Goal: Information Seeking & Learning: Learn about a topic

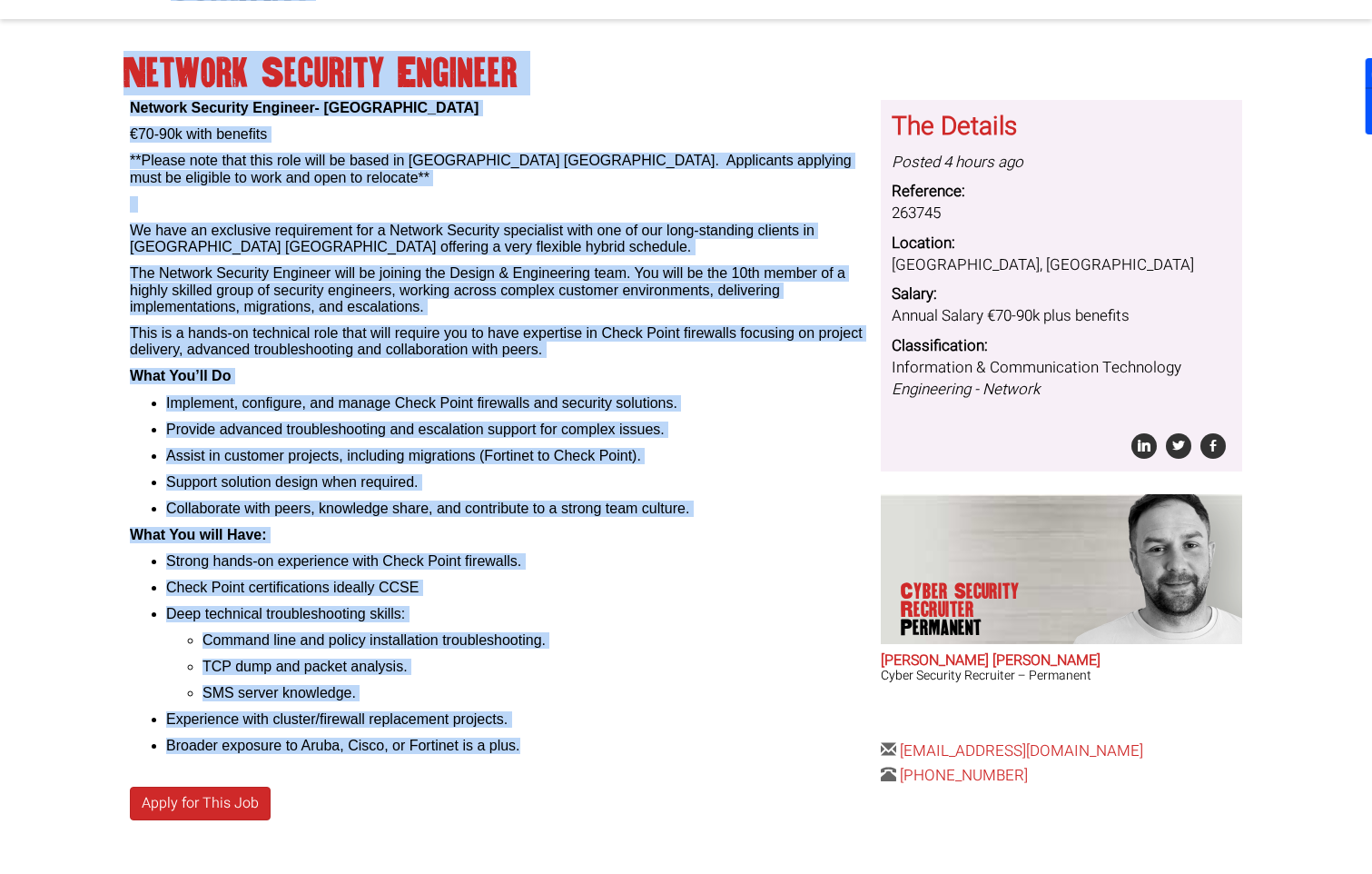
scroll to position [61, 0]
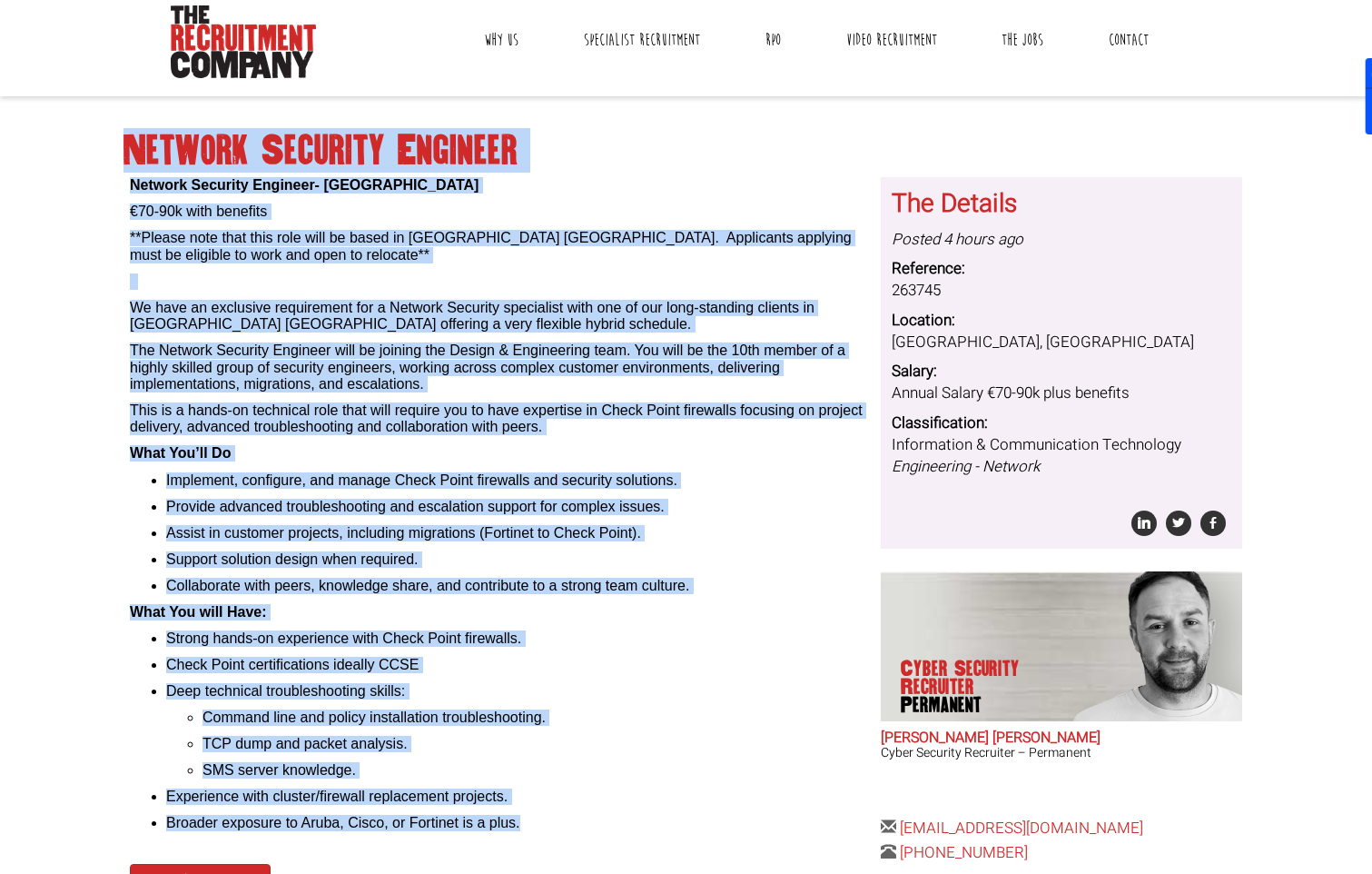
drag, startPoint x: 542, startPoint y: 687, endPoint x: 134, endPoint y: 132, distance: 688.8
click at [134, 132] on div "Network Security Engineer Network Security Engineer- [GEOGRAPHIC_DATA] €70-90k …" at bounding box center [686, 537] width 1140 height 846
copy div "Loremip Dolorsit Ametcons Adipisc Elitsedd Eiusmodt- Incidi €82-83u labo etdolo…"
click at [566, 268] on div "Network Security Engineer- [GEOGRAPHIC_DATA] €70-90k with benefits **Please not…" at bounding box center [498, 504] width 737 height 655
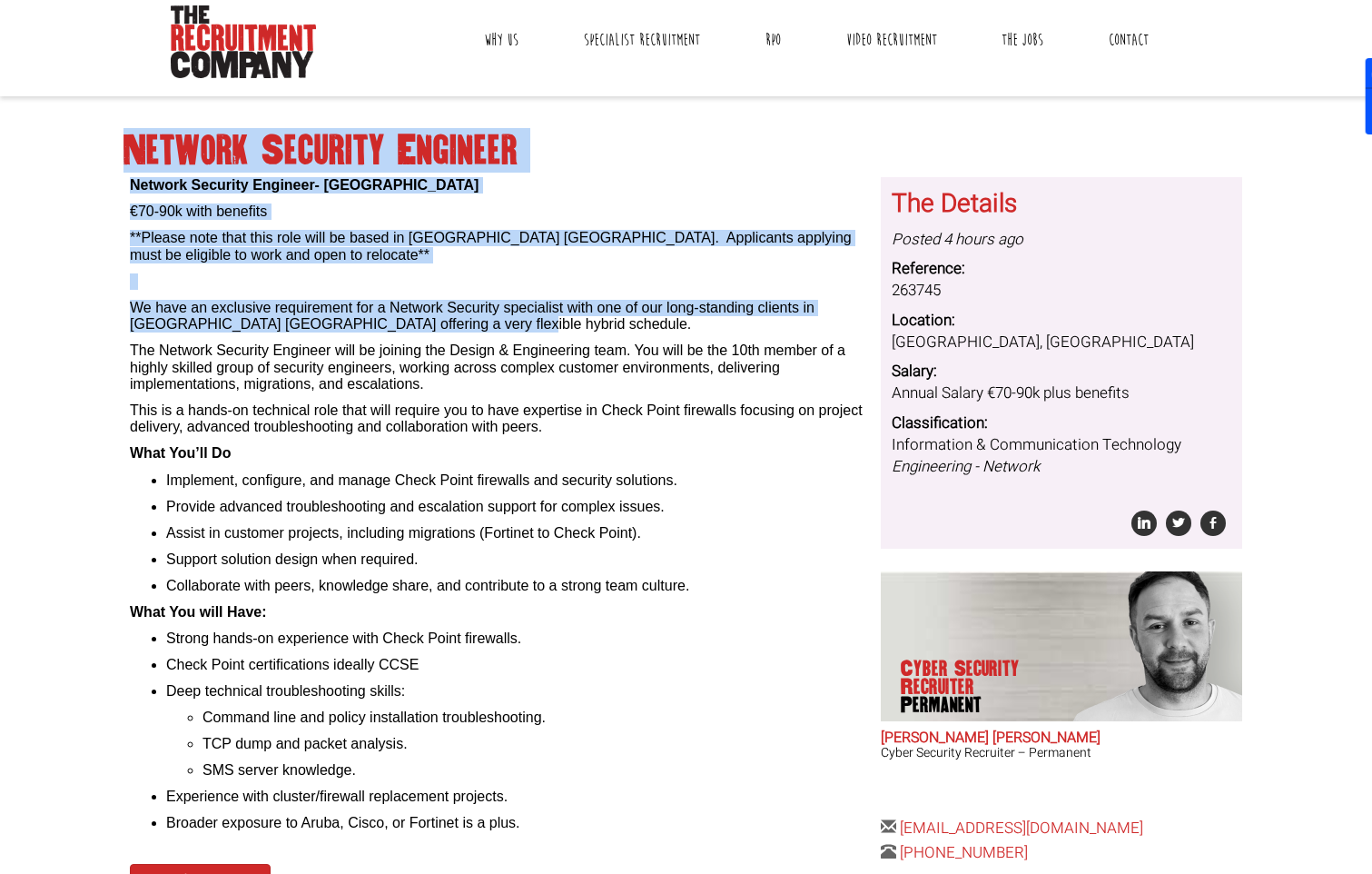
drag, startPoint x: 472, startPoint y: 319, endPoint x: 74, endPoint y: 308, distance: 398.2
click at [74, 308] on body "[GEOGRAPHIC_DATA]: [PHONE_NUMBER] [GEOGRAPHIC_DATA]: [PHONE_NUMBER] Contractors…" at bounding box center [686, 507] width 1372 height 1137
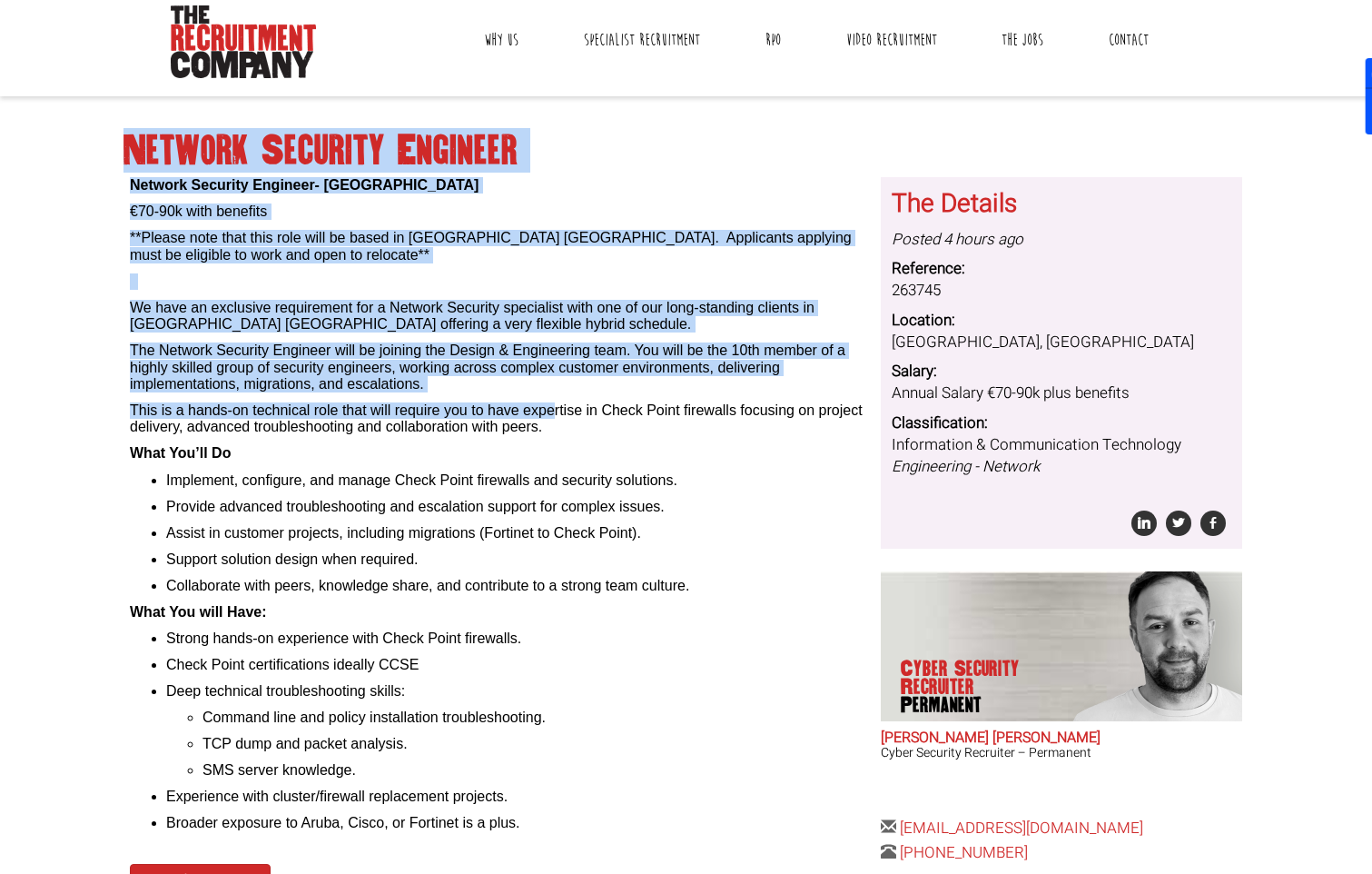
drag, startPoint x: 551, startPoint y: 393, endPoint x: 64, endPoint y: 351, distance: 488.8
click at [64, 351] on body "[GEOGRAPHIC_DATA]: [PHONE_NUMBER] [GEOGRAPHIC_DATA]: [PHONE_NUMBER] Contractors…" at bounding box center [686, 507] width 1372 height 1137
click at [504, 366] on p "The Network Security Engineer will be joining the Design & Engineering team. Yo…" at bounding box center [498, 367] width 737 height 50
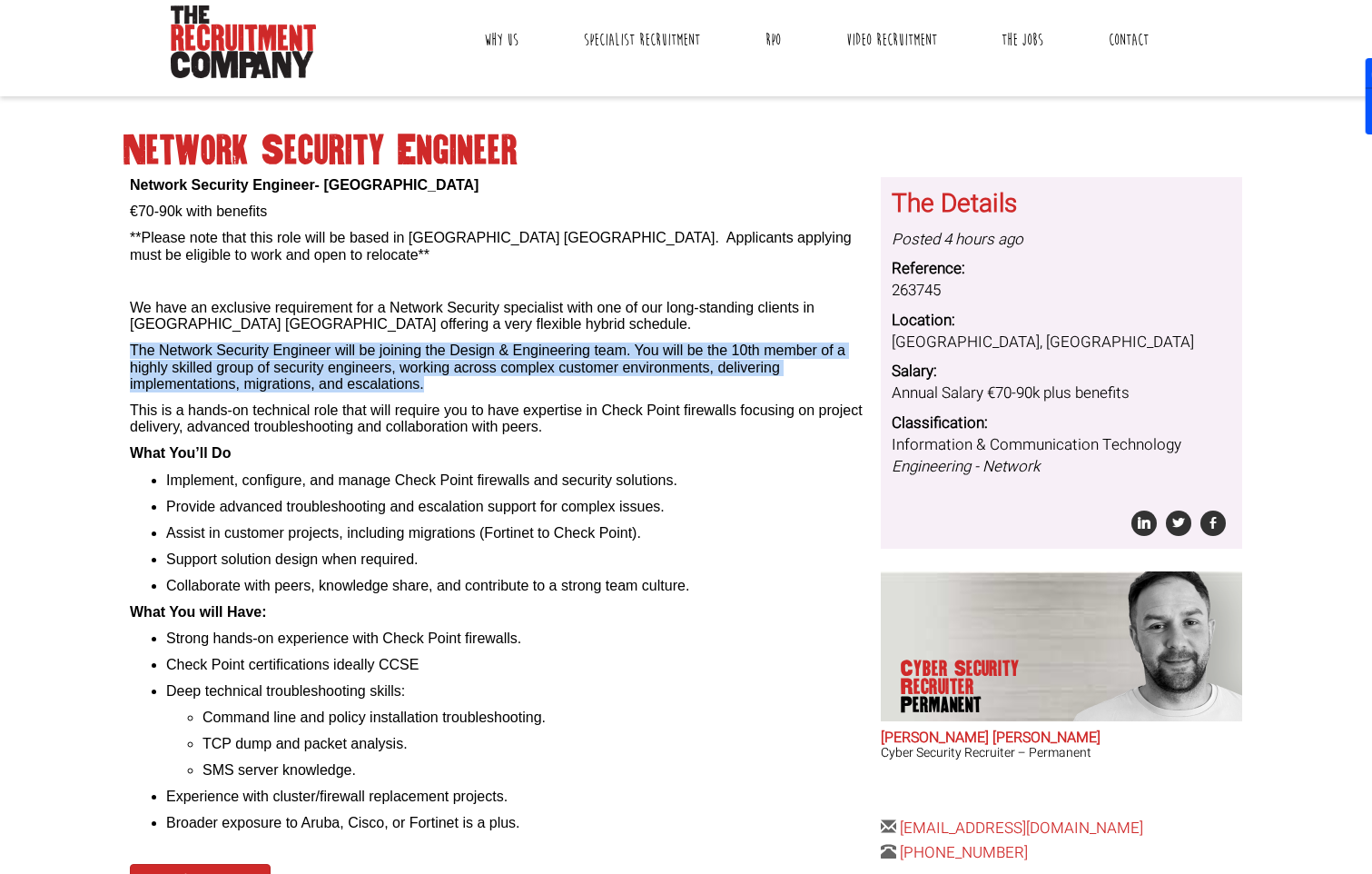
drag, startPoint x: 131, startPoint y: 358, endPoint x: 483, endPoint y: 386, distance: 353.1
click at [483, 386] on p "The Network Security Engineer will be joining the Design & Engineering team. Yo…" at bounding box center [498, 367] width 737 height 50
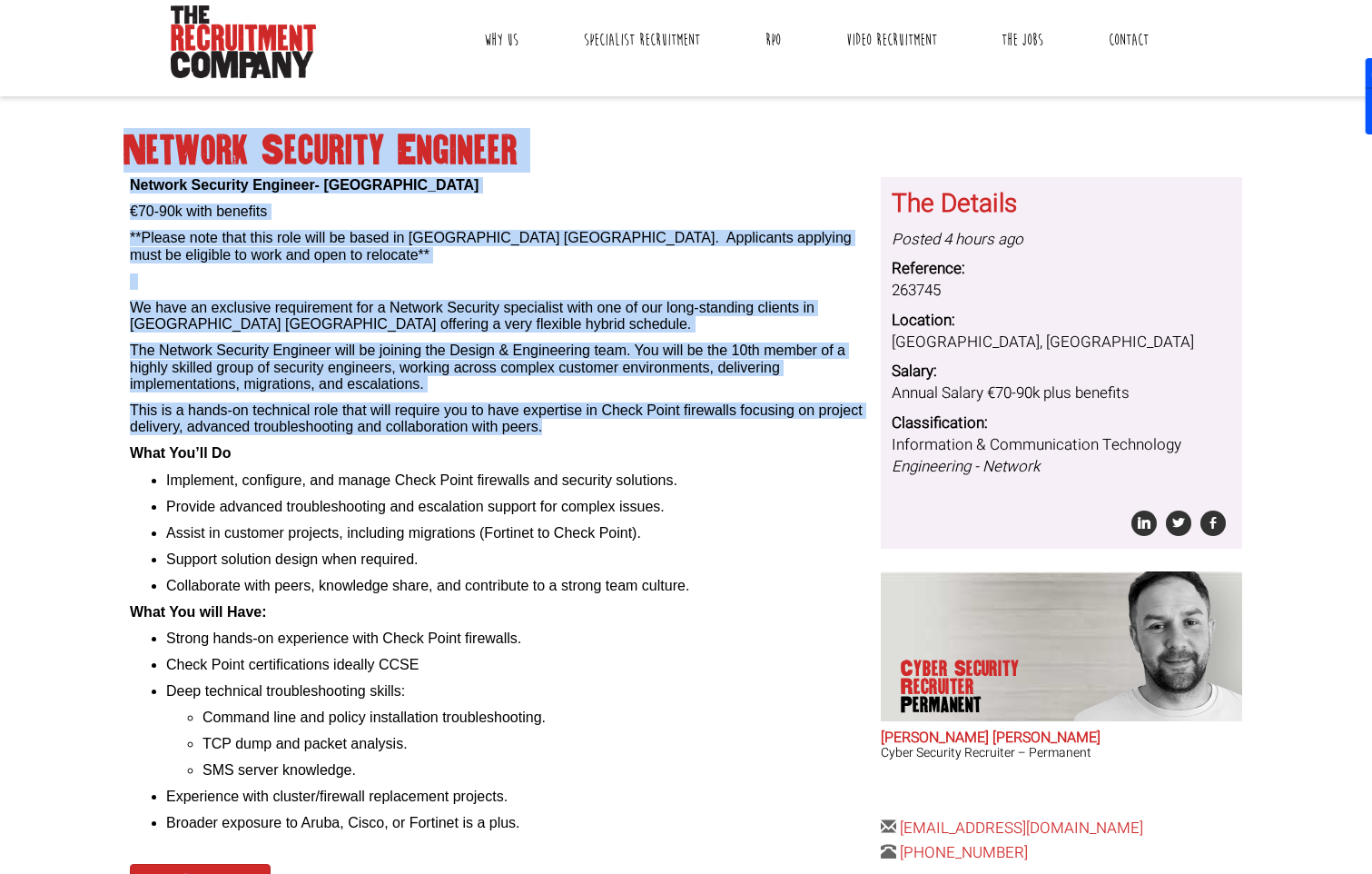
drag, startPoint x: 623, startPoint y: 431, endPoint x: 115, endPoint y: 404, distance: 508.7
click at [115, 404] on body "[GEOGRAPHIC_DATA]: [PHONE_NUMBER] [GEOGRAPHIC_DATA]: [PHONE_NUMBER] Contractors…" at bounding box center [686, 507] width 1372 height 1137
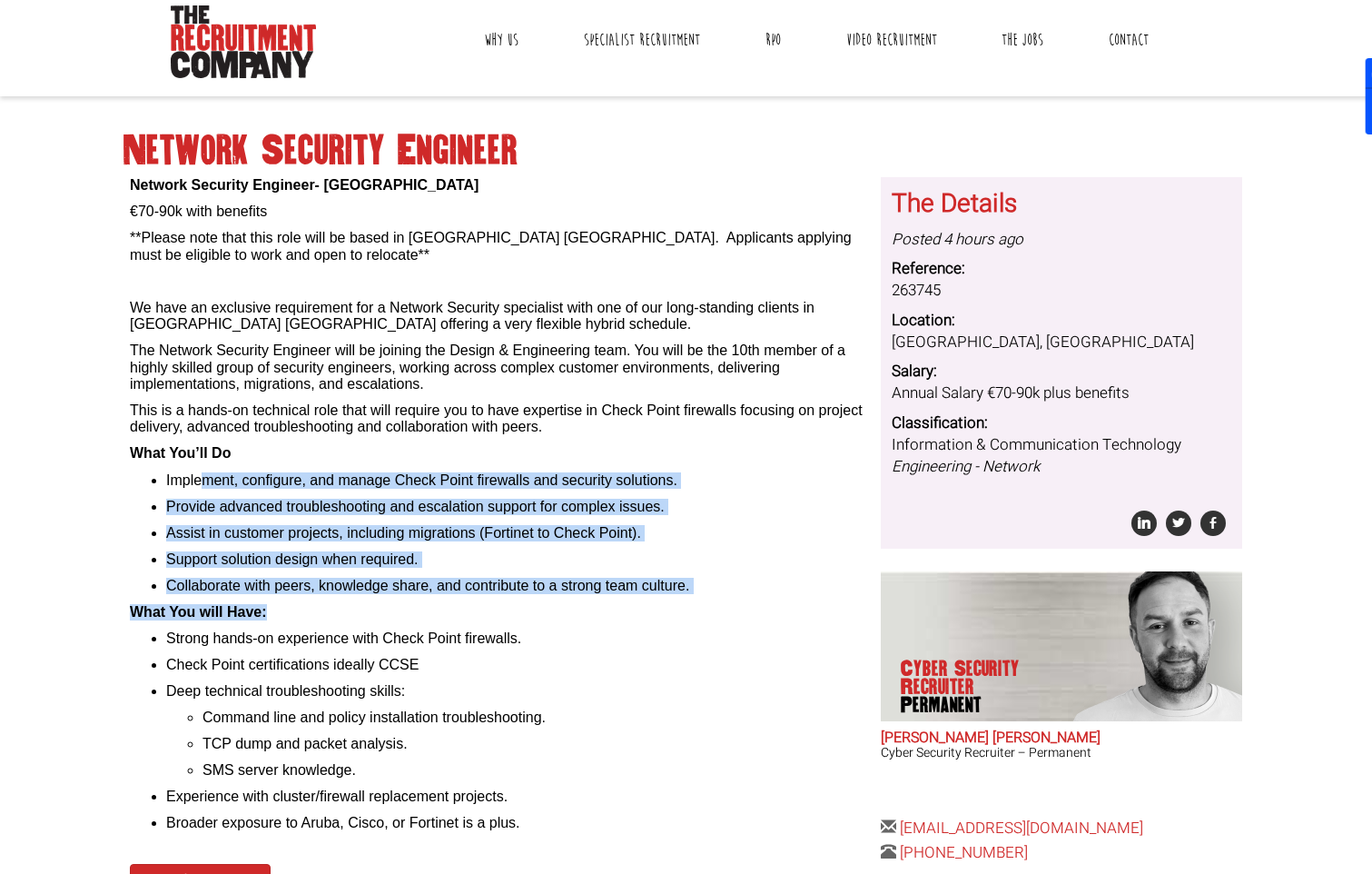
drag, startPoint x: 781, startPoint y: 607, endPoint x: 202, endPoint y: 477, distance: 593.4
click at [202, 477] on div "Network Security Engineer- [GEOGRAPHIC_DATA] €70-90k with benefits **Please not…" at bounding box center [498, 504] width 737 height 655
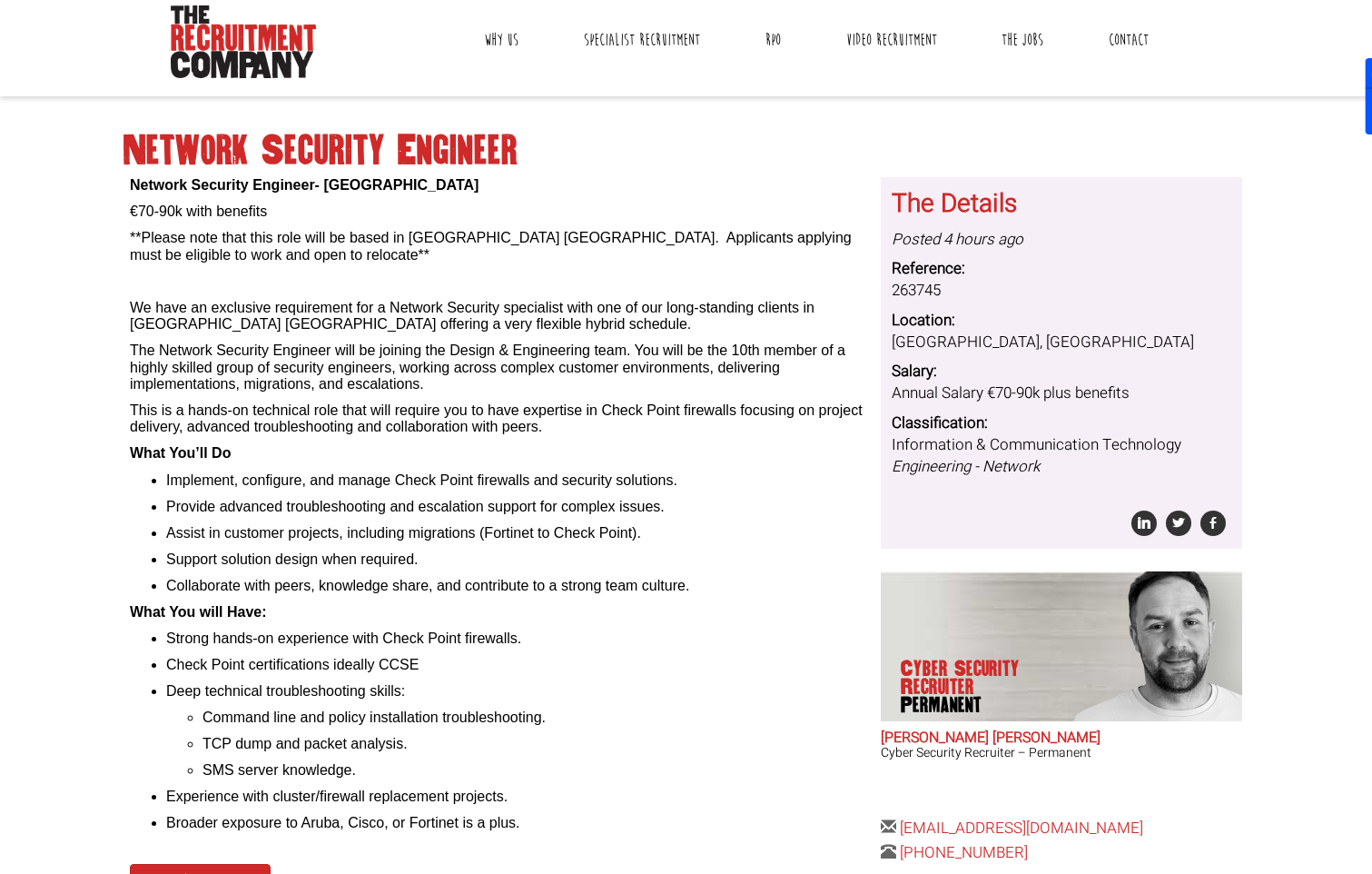
click at [122, 596] on div "Network Security Engineer Network Security Engineer- [GEOGRAPHIC_DATA] €70-90k …" at bounding box center [686, 537] width 1140 height 846
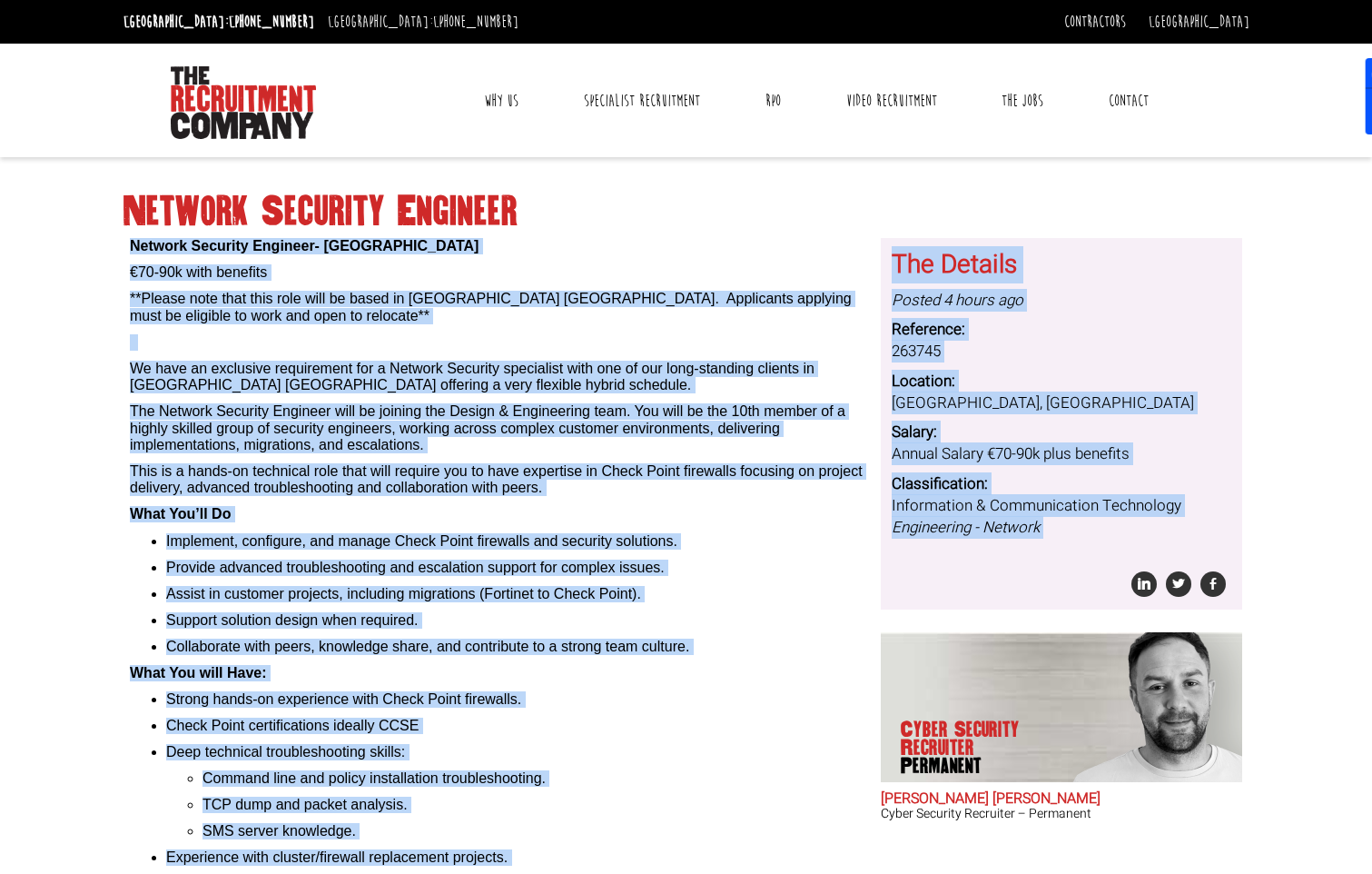
drag, startPoint x: 1035, startPoint y: 536, endPoint x: 849, endPoint y: 227, distance: 360.7
click at [849, 229] on div "Network Security Engineer Network Security Engineer- [GEOGRAPHIC_DATA] €70-90k …" at bounding box center [686, 598] width 1140 height 846
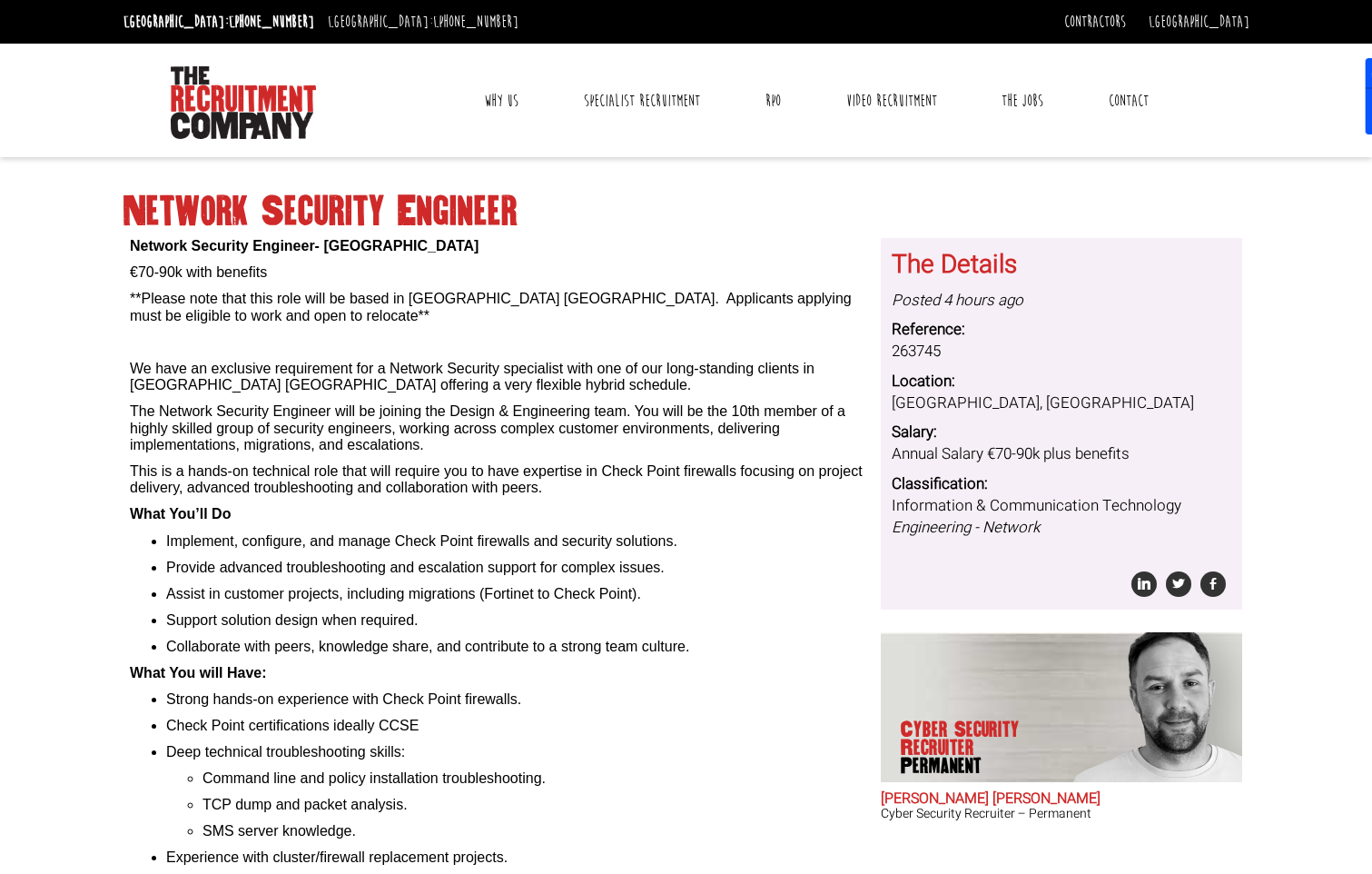
click at [103, 309] on body "[GEOGRAPHIC_DATA]: [PHONE_NUMBER] [GEOGRAPHIC_DATA]: [PHONE_NUMBER] Contractors…" at bounding box center [686, 569] width 1372 height 1137
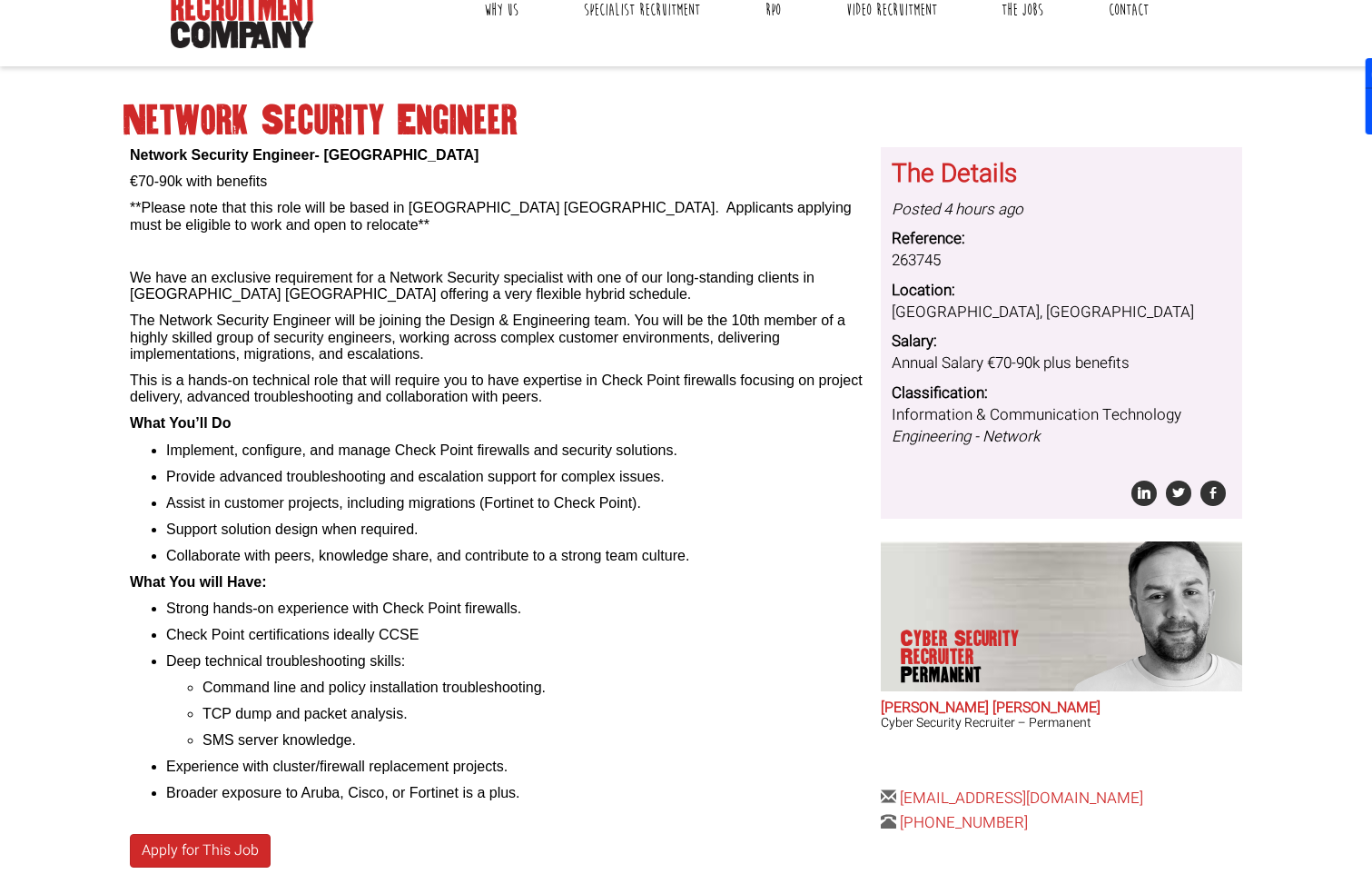
scroll to position [181, 0]
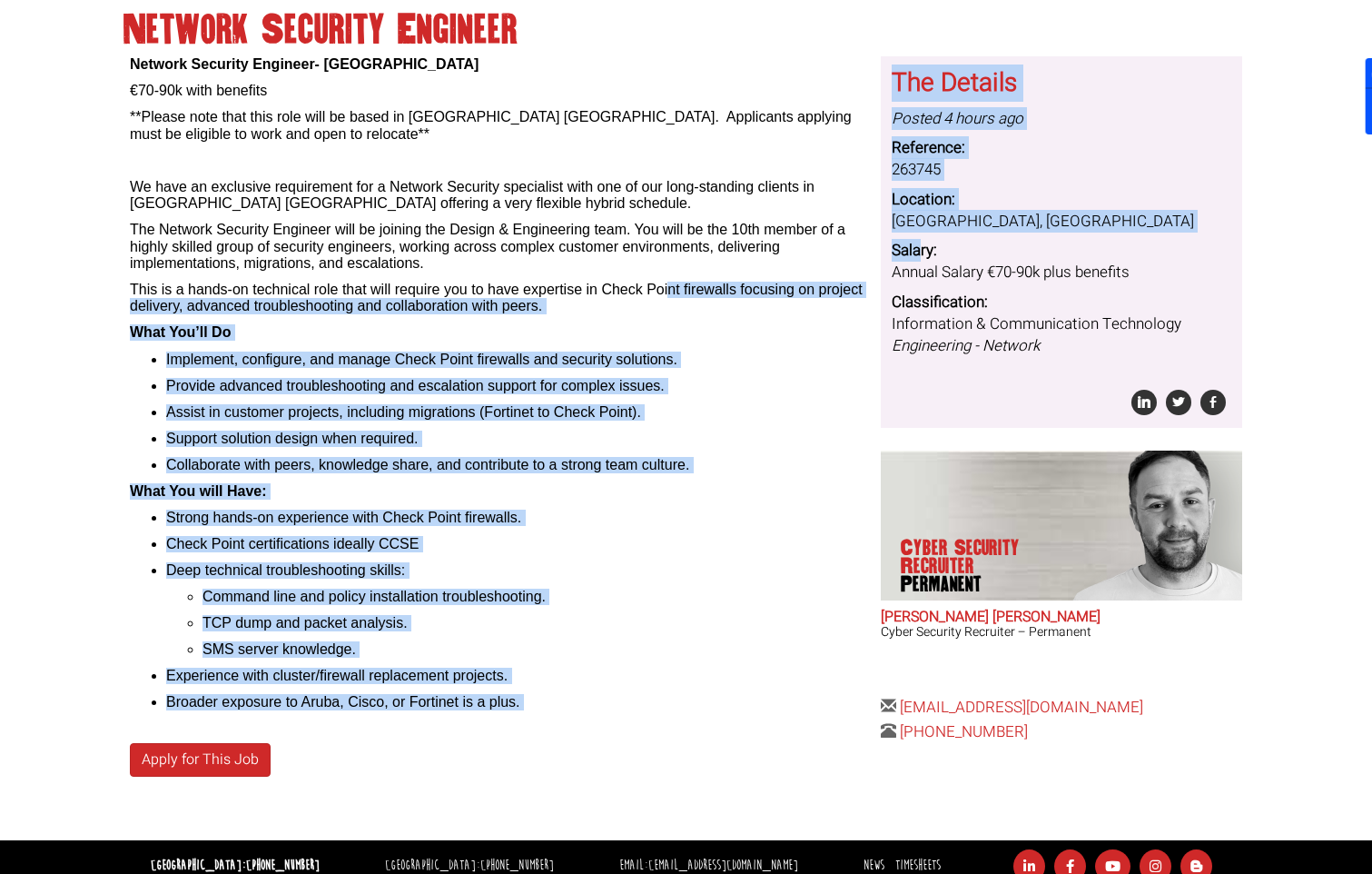
drag, startPoint x: 826, startPoint y: 258, endPoint x: 648, endPoint y: 281, distance: 179.5
click at [648, 281] on div "Network Security Engineer Network Security Engineer- [GEOGRAPHIC_DATA] €70-90k …" at bounding box center [686, 417] width 1140 height 846
click at [626, 310] on p "This is a hands-on technical role that will require you to have expertise in Ch…" at bounding box center [498, 299] width 737 height 34
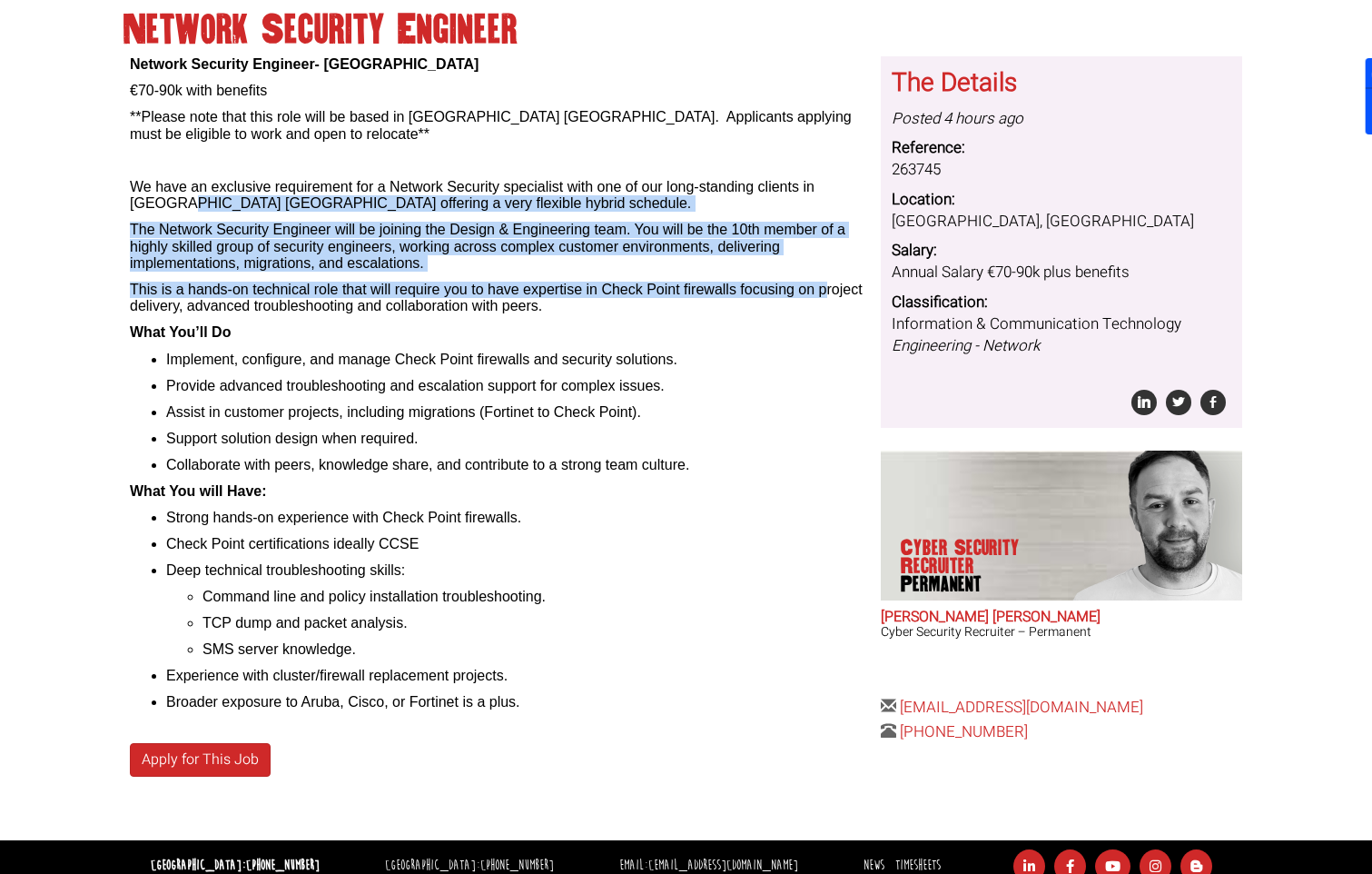
drag, startPoint x: 827, startPoint y: 297, endPoint x: 132, endPoint y: 197, distance: 702.2
click at [132, 197] on div "Network Security Engineer- [GEOGRAPHIC_DATA] €70-90k with benefits **Please not…" at bounding box center [498, 383] width 737 height 655
